Goal: Information Seeking & Learning: Learn about a topic

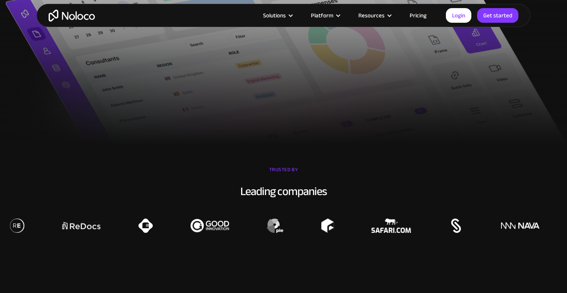
scroll to position [438, 0]
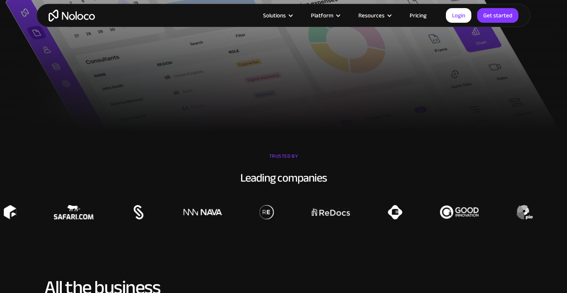
click at [417, 12] on link "Pricing" at bounding box center [418, 15] width 36 height 10
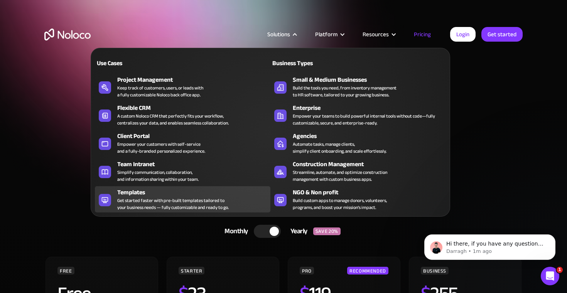
click at [188, 199] on div "Get started faster with pre-built templates tailored to your business needs — f…" at bounding box center [173, 204] width 112 height 14
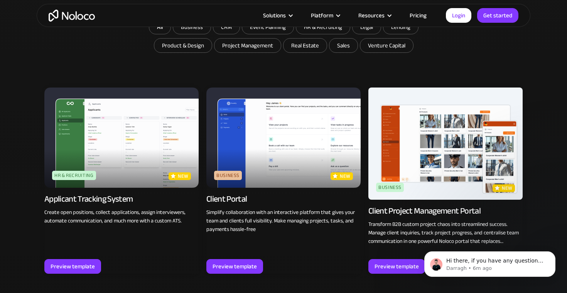
scroll to position [477, 0]
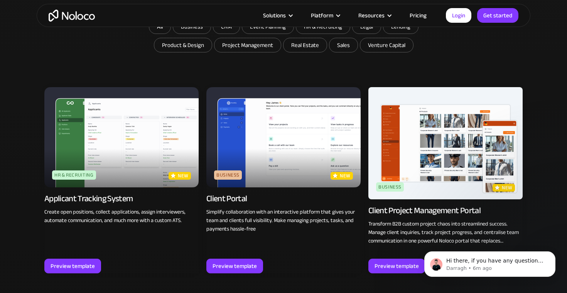
click at [287, 133] on img at bounding box center [283, 137] width 154 height 100
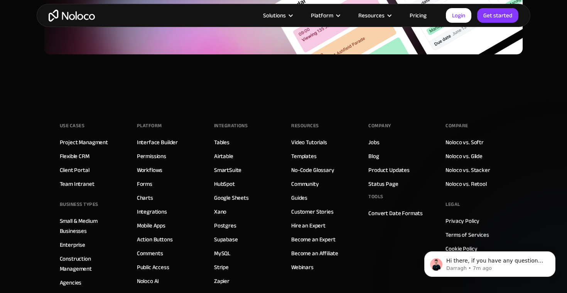
scroll to position [1327, 0]
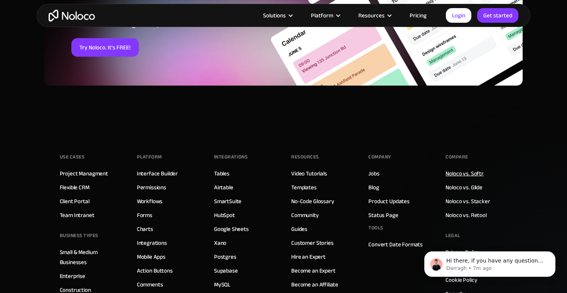
click at [462, 177] on link "Noloco vs. Softr" at bounding box center [465, 174] width 38 height 10
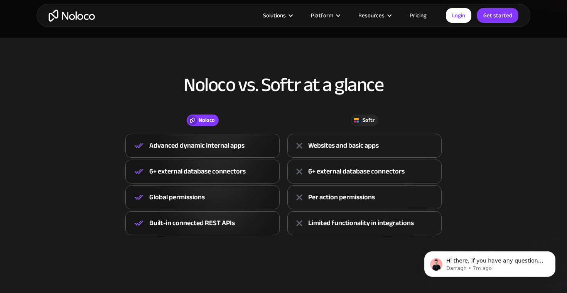
scroll to position [272, 0]
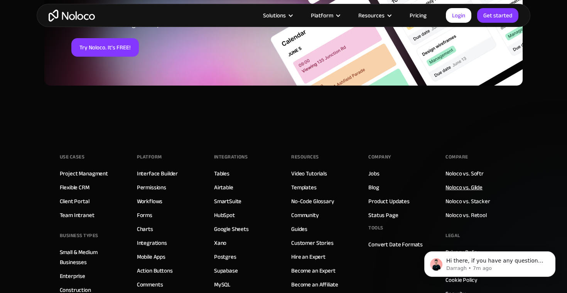
click at [464, 183] on link "Noloco vs. Glide" at bounding box center [464, 188] width 37 height 10
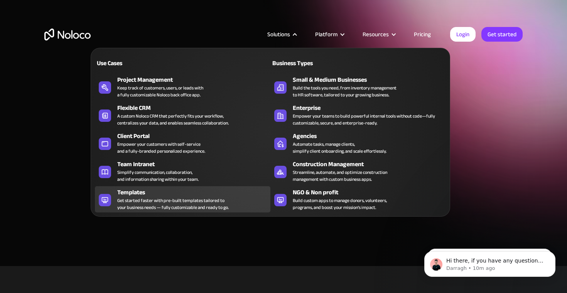
click at [155, 197] on div "Get started faster with pre-built templates tailored to your business needs — f…" at bounding box center [173, 204] width 112 height 14
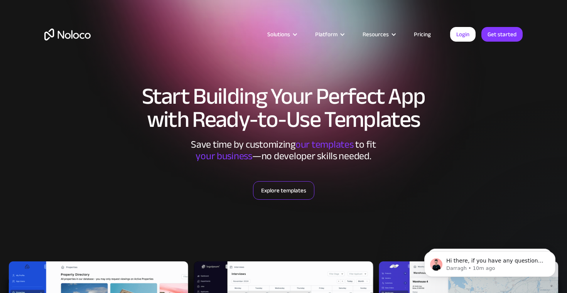
click at [289, 191] on link "Explore templates" at bounding box center [283, 190] width 61 height 19
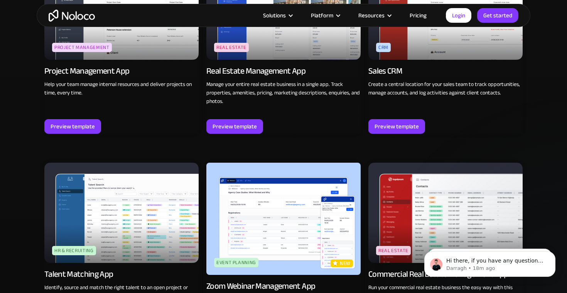
scroll to position [1571, 0]
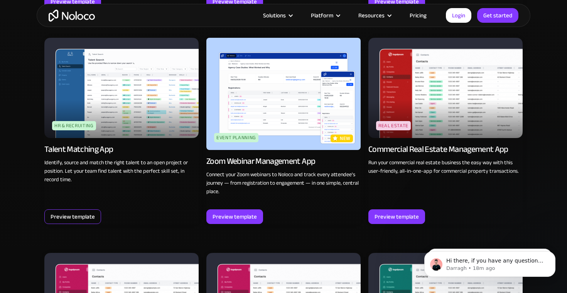
click at [73, 212] on div "Preview template" at bounding box center [73, 217] width 44 height 10
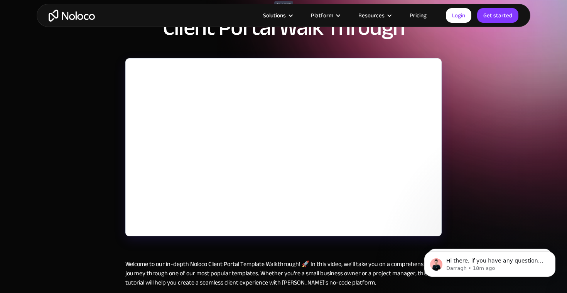
scroll to position [66, 0]
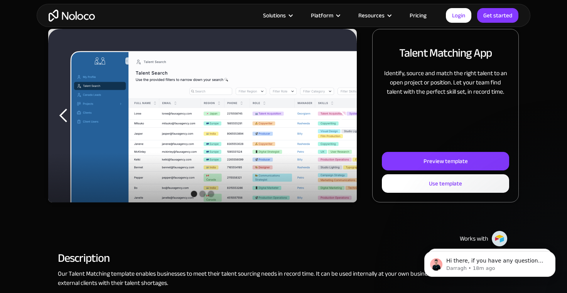
scroll to position [103, 0]
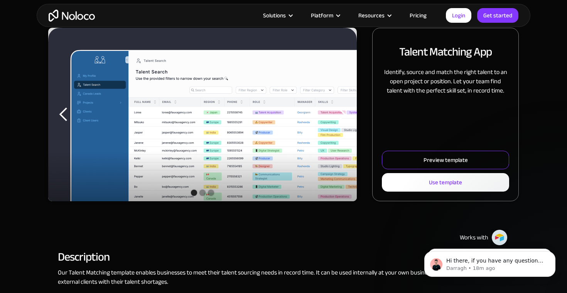
click at [387, 165] on link "Preview template" at bounding box center [445, 160] width 127 height 19
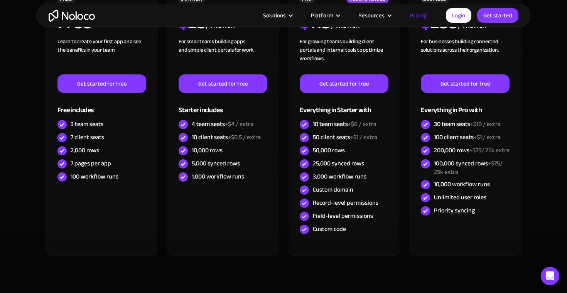
scroll to position [272, 0]
